Goal: Communication & Community: Answer question/provide support

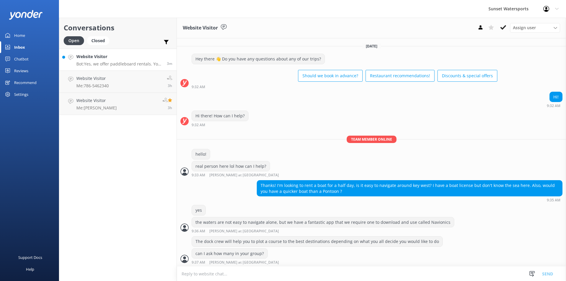
scroll to position [378, 0]
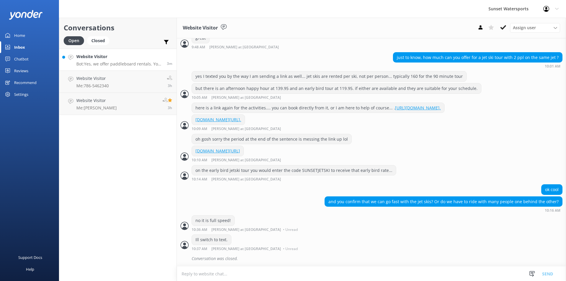
click at [103, 62] on p "Bot: Yes, we offer paddleboard rentals. You can rent them individually by the h…" at bounding box center [119, 63] width 86 height 5
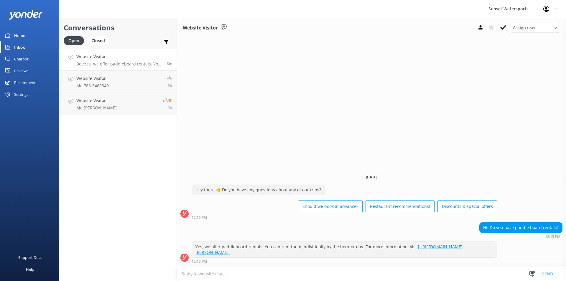
click at [211, 273] on textarea at bounding box center [371, 273] width 389 height 14
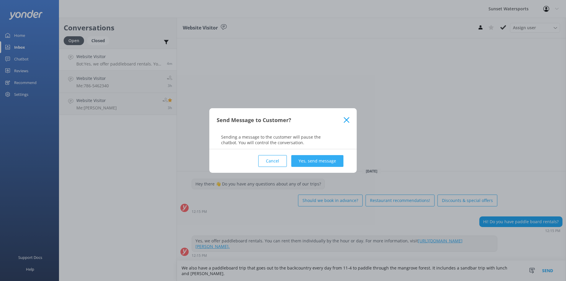
type textarea "We also have a paddleboard trip that goes out to the backcountry every day from…"
click at [310, 158] on button "Yes, send message" at bounding box center [317, 161] width 52 height 12
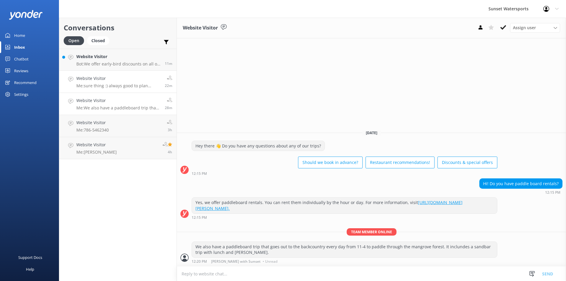
click at [133, 85] on p "Me: sure thing :) always good to plan ahead. If you want I can text you so you …" at bounding box center [118, 85] width 84 height 5
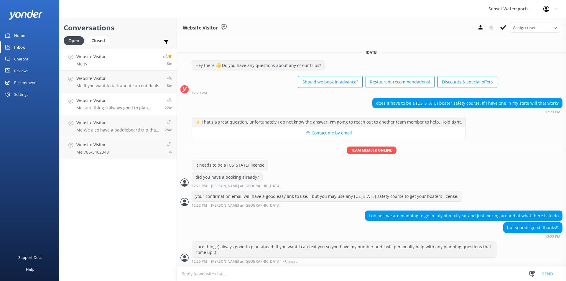
click at [121, 62] on link "Website Visitor Me: ty 8m" at bounding box center [117, 60] width 117 height 22
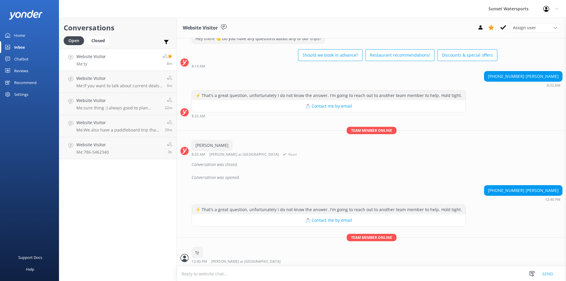
scroll to position [1443, 0]
click at [114, 83] on p "Me: If you want to talk about current deals, feel free to respond here and I ca…" at bounding box center [119, 85] width 86 height 5
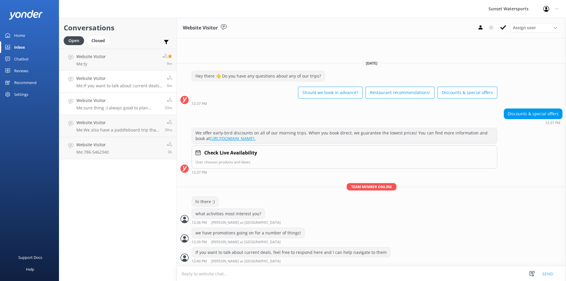
click at [115, 106] on p "Me: sure thing :) always good to plan ahead. If you want I can text you so you …" at bounding box center [118, 107] width 84 height 5
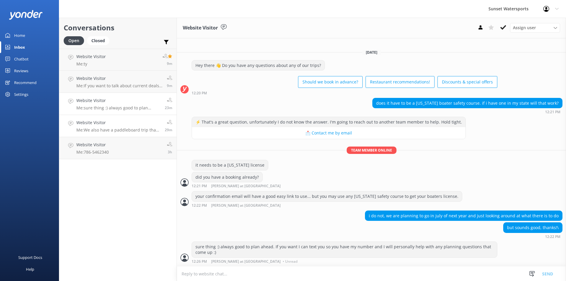
click at [125, 126] on h4 "Website Visitor" at bounding box center [118, 122] width 84 height 6
